Goal: Transaction & Acquisition: Subscribe to service/newsletter

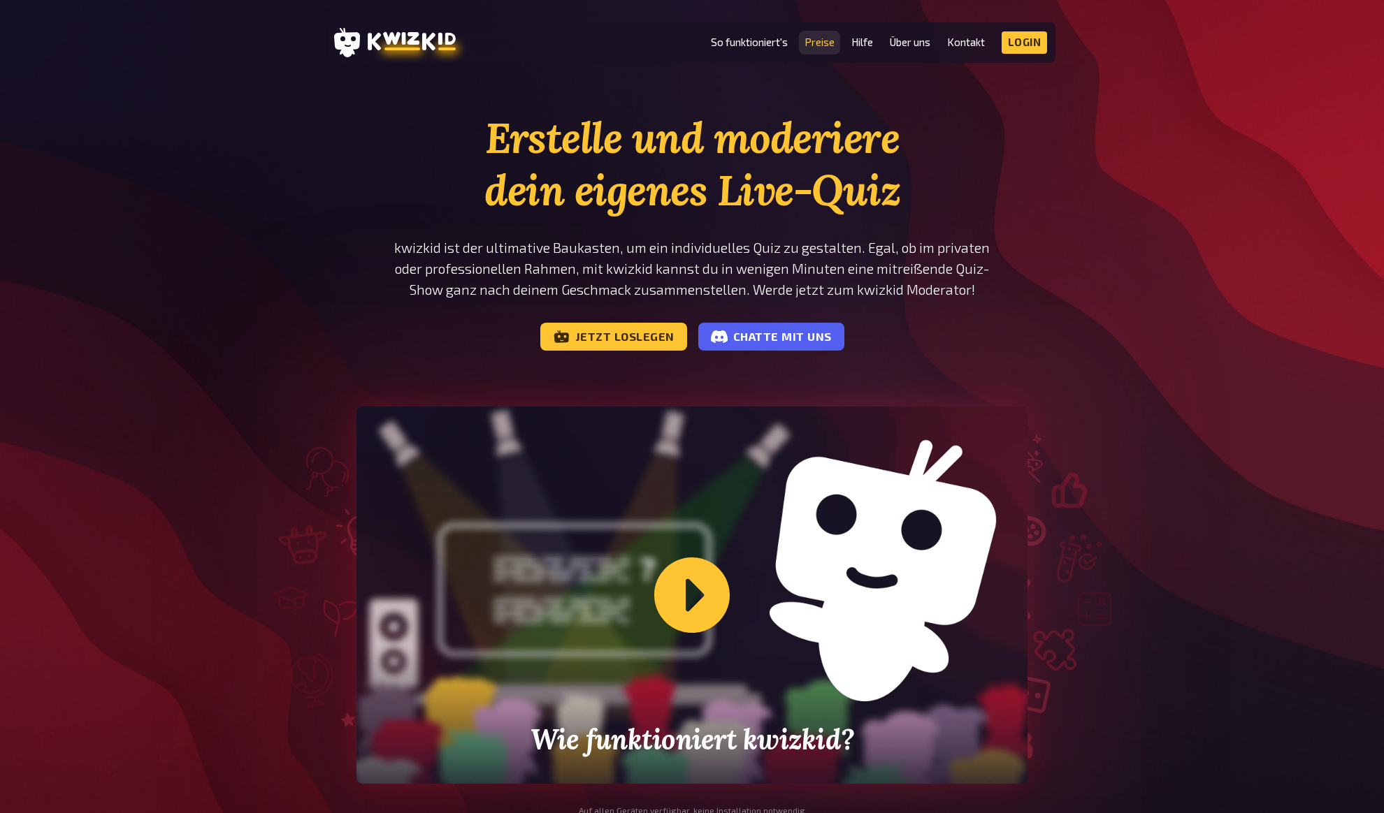
click at [827, 45] on link "Preise" at bounding box center [819, 42] width 30 height 12
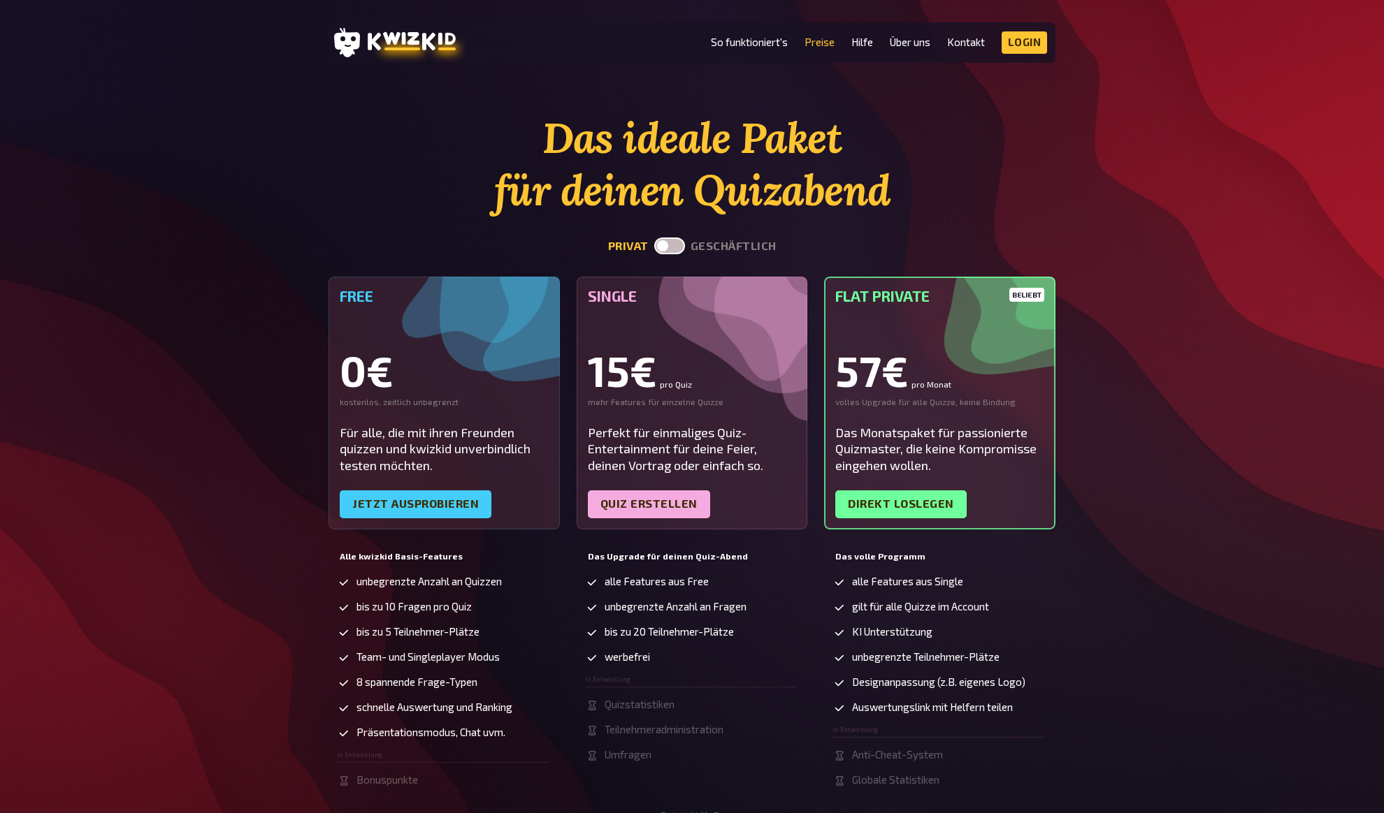
click at [1148, 216] on div "Das ideale Paket für deinen Quizabend privat geschäftlich Free 0€ kostenlos, ze…" at bounding box center [692, 465] width 1384 height 707
click at [716, 248] on button "geschäftlich" at bounding box center [733, 246] width 86 height 13
checkbox input "true"
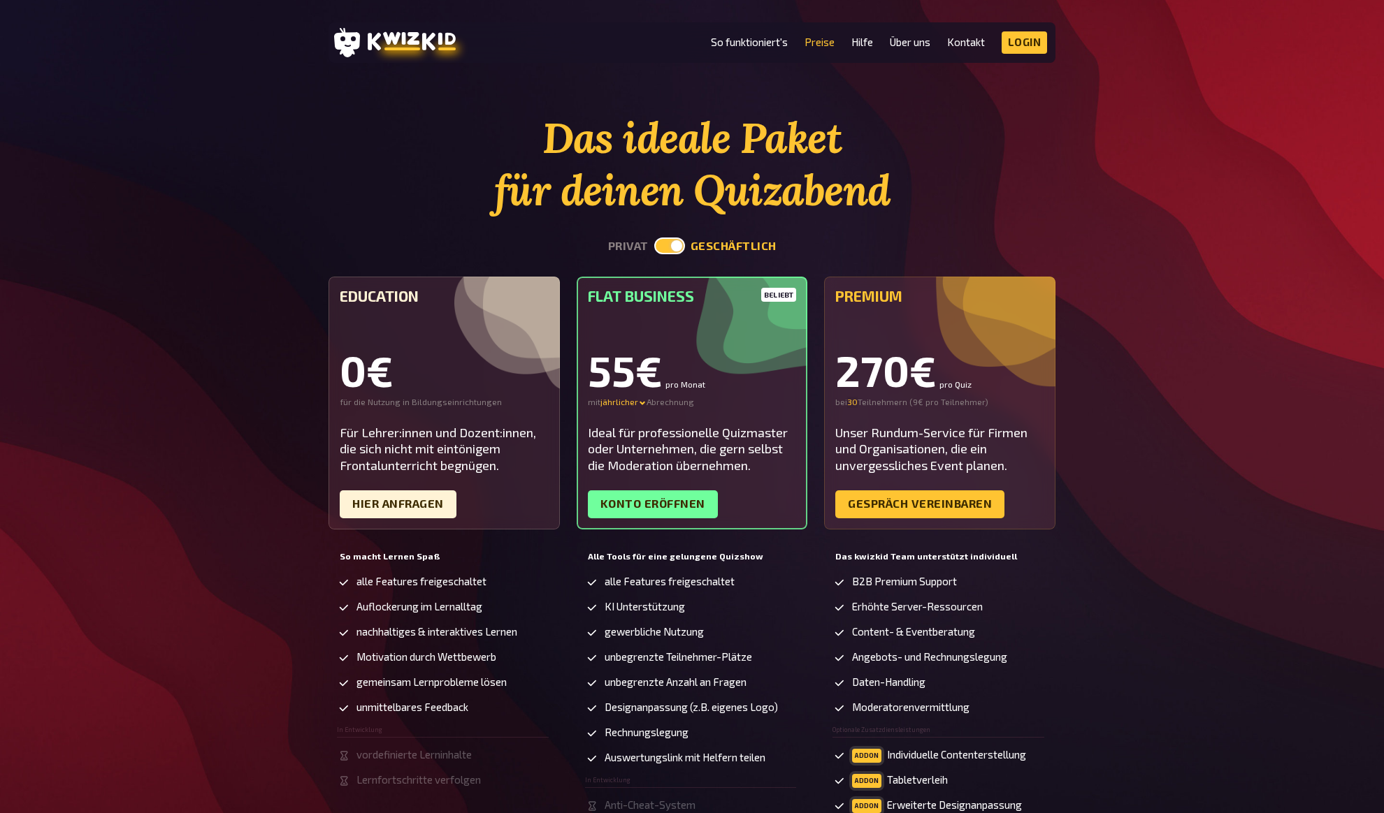
click at [1195, 398] on div "Das ideale Paket für deinen Quizabend privat geschäftlich Education 0€ für die …" at bounding box center [692, 503] width 1384 height 783
drag, startPoint x: 1195, startPoint y: 398, endPoint x: 1173, endPoint y: 397, distance: 22.4
click at [1188, 398] on div "Das ideale Paket für deinen Quizabend privat geschäftlich Education 0€ für die …" at bounding box center [692, 503] width 1384 height 783
click at [638, 406] on div "jährlicher" at bounding box center [623, 402] width 46 height 11
click at [634, 401] on div "monatlicher" at bounding box center [649, 402] width 98 height 11
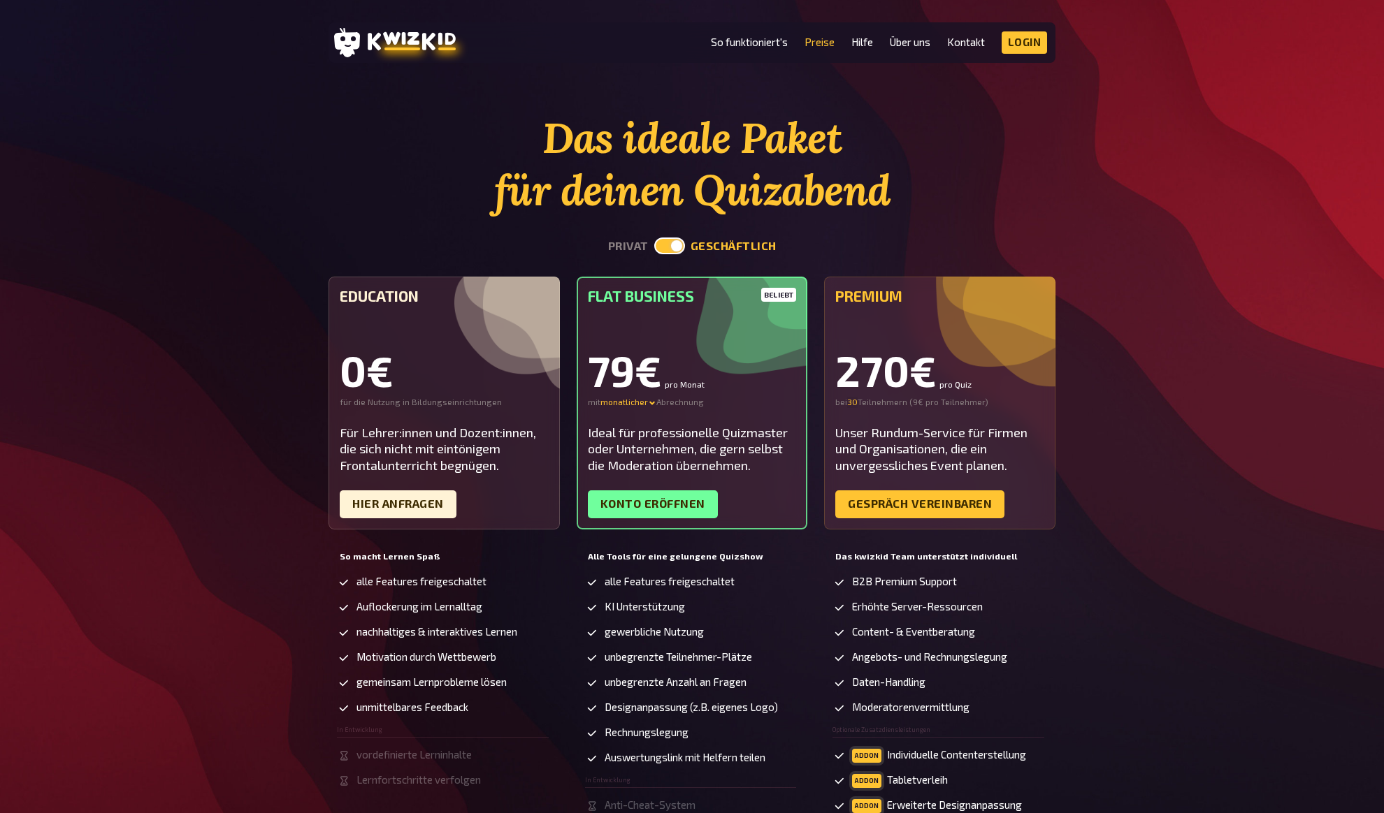
click at [1189, 369] on div "Das ideale Paket für deinen Quizabend privat geschäftlich Education 0€ für die …" at bounding box center [692, 503] width 1384 height 783
click at [1192, 370] on div "Das ideale Paket für deinen Quizabend privat geschäftlich Education 0€ für die …" at bounding box center [692, 503] width 1384 height 783
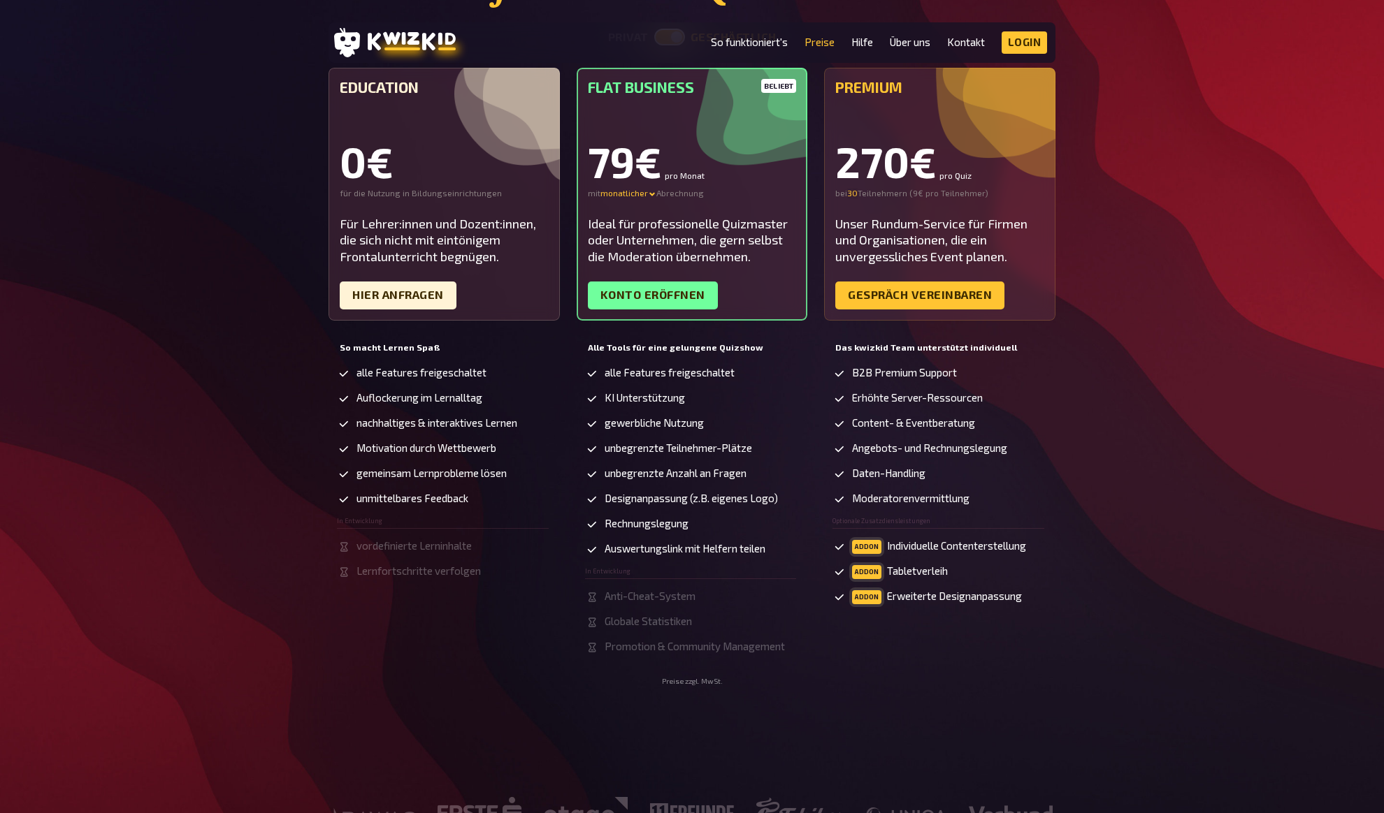
click at [1192, 370] on div "Das ideale Paket für deinen Quizabend privat geschäftlich Education 0€ für die …" at bounding box center [692, 294] width 1384 height 783
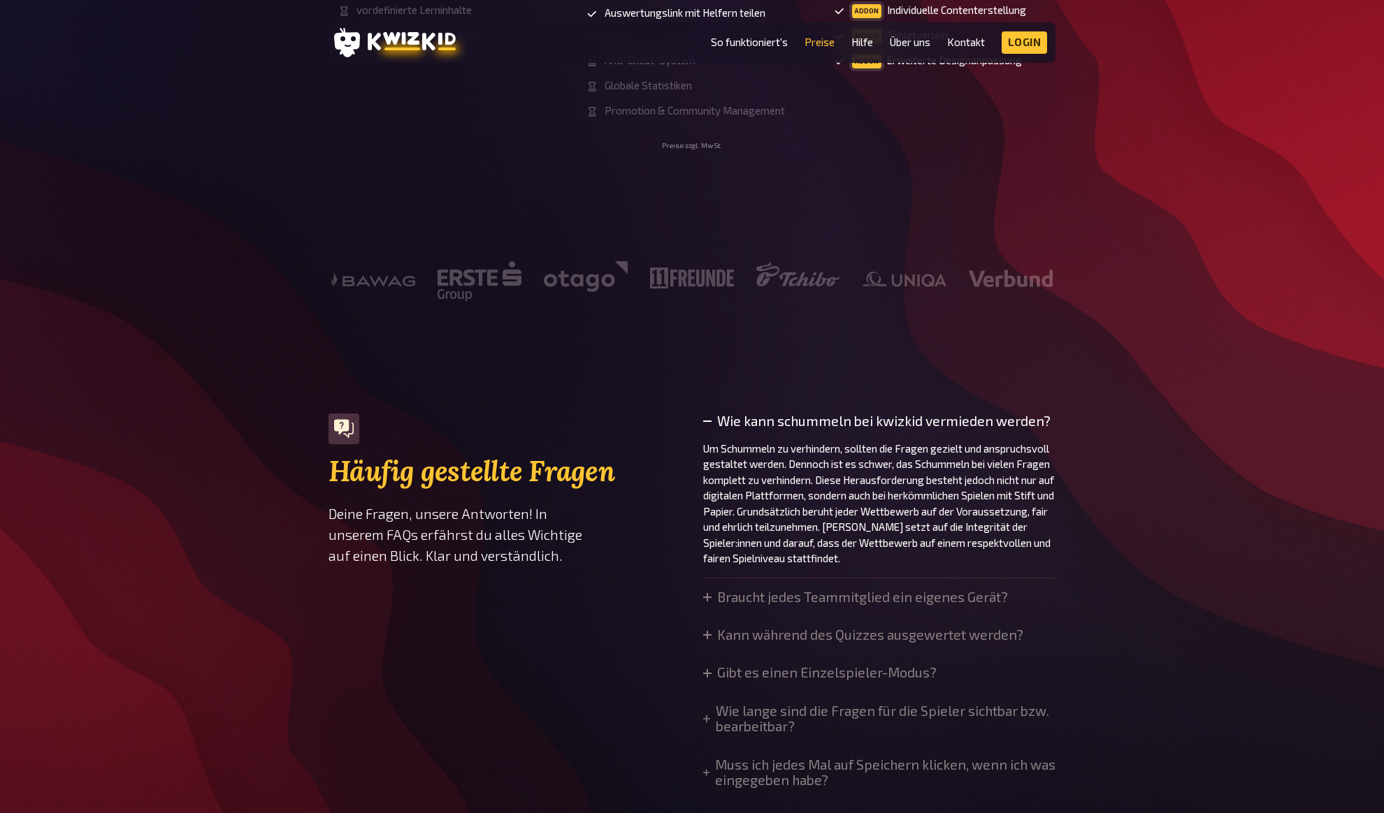
scroll to position [1032, 0]
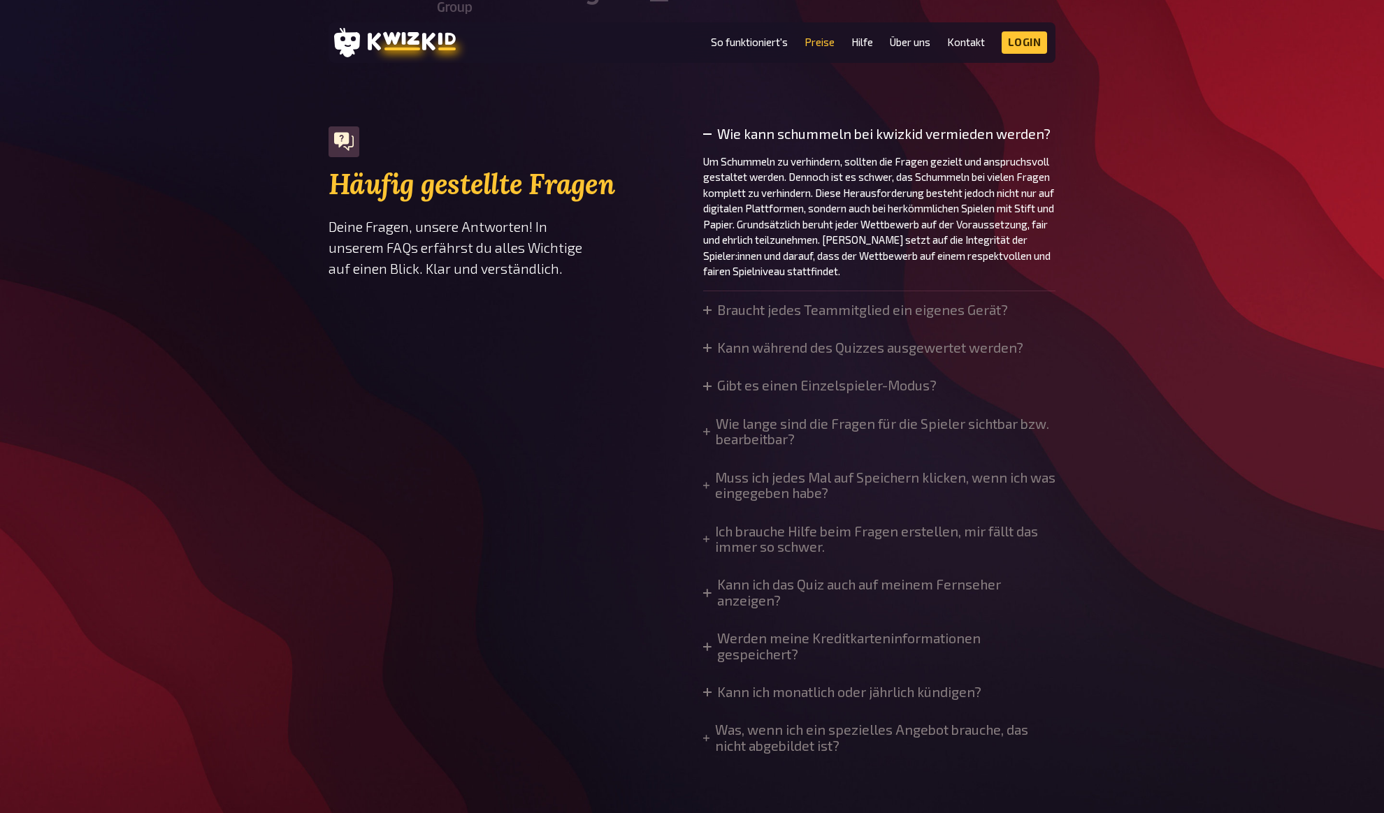
click at [1192, 370] on div "Häufig gestellte Fragen Deine Fragen, unsere Antworten! In unserem FAQs erfährs…" at bounding box center [692, 445] width 1384 height 639
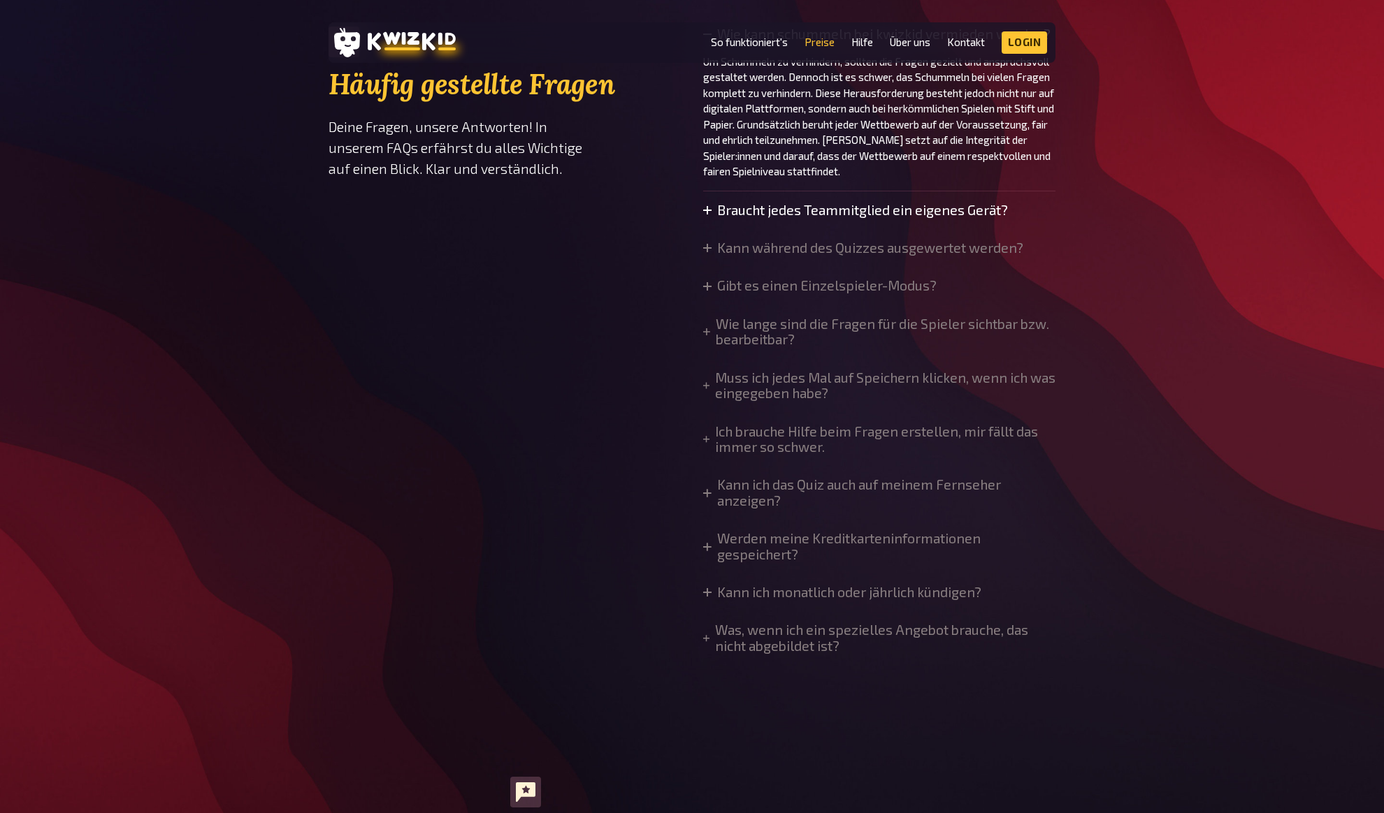
scroll to position [0, 0]
